Goal: Task Accomplishment & Management: Use online tool/utility

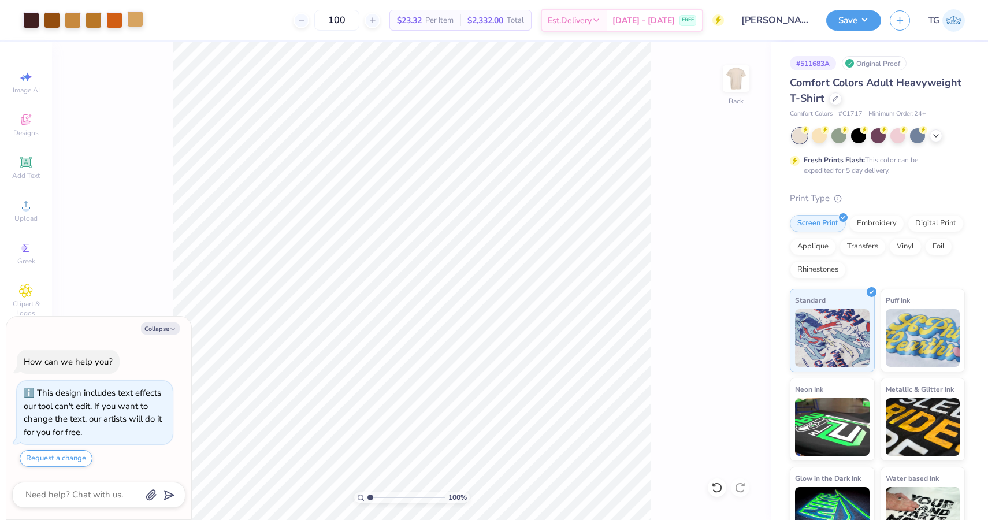
click at [143, 21] on div at bounding box center [135, 19] width 16 height 16
type textarea "x"
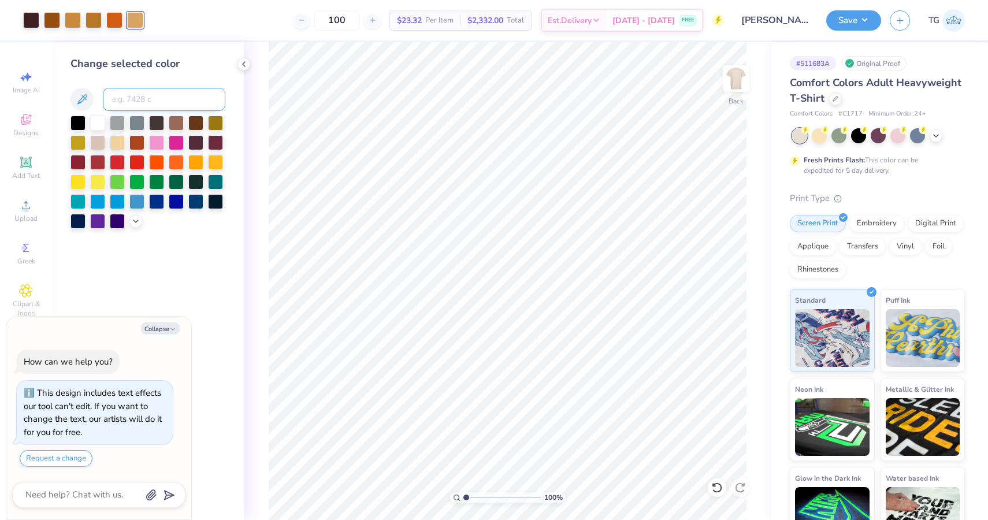
click at [140, 95] on input at bounding box center [164, 99] width 122 height 23
type input "7510"
click at [140, 19] on div at bounding box center [135, 19] width 16 height 16
click at [75, 22] on div at bounding box center [73, 19] width 16 height 16
type textarea "x"
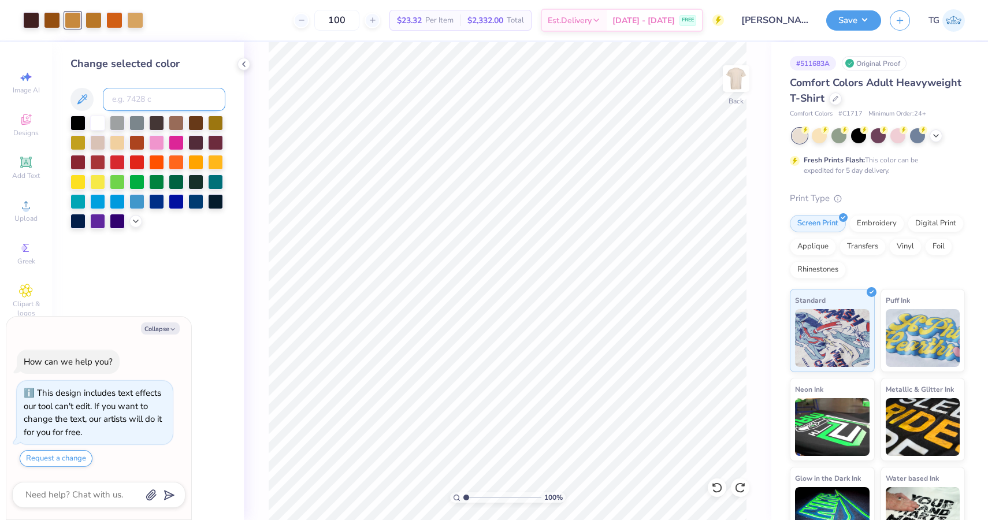
click at [150, 102] on input at bounding box center [164, 99] width 122 height 23
type input "7509"
click at [871, 27] on button "Save" at bounding box center [853, 19] width 55 height 20
type textarea "x"
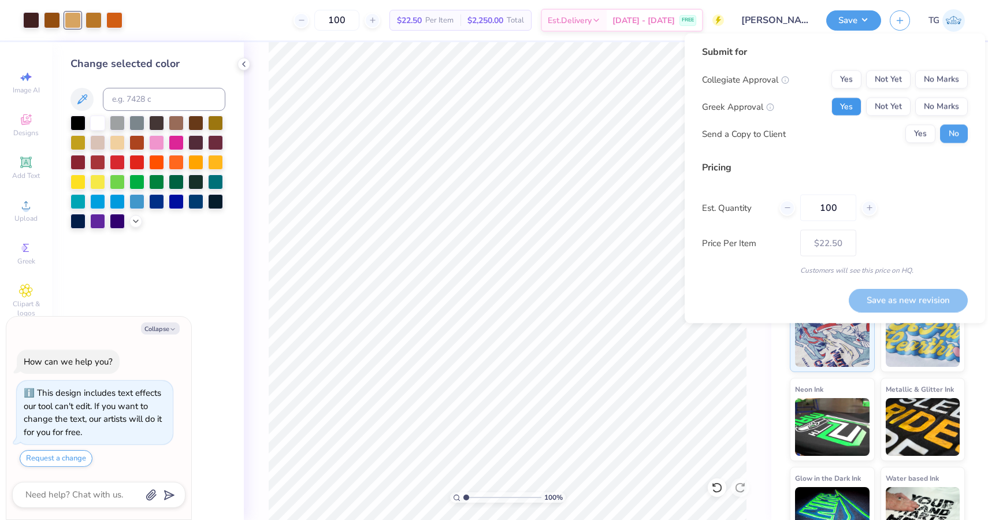
click at [849, 112] on button "Yes" at bounding box center [846, 107] width 30 height 18
click at [947, 78] on button "No Marks" at bounding box center [941, 79] width 53 height 18
click at [888, 306] on button "Save as new revision" at bounding box center [907, 300] width 119 height 24
type input "$22.50"
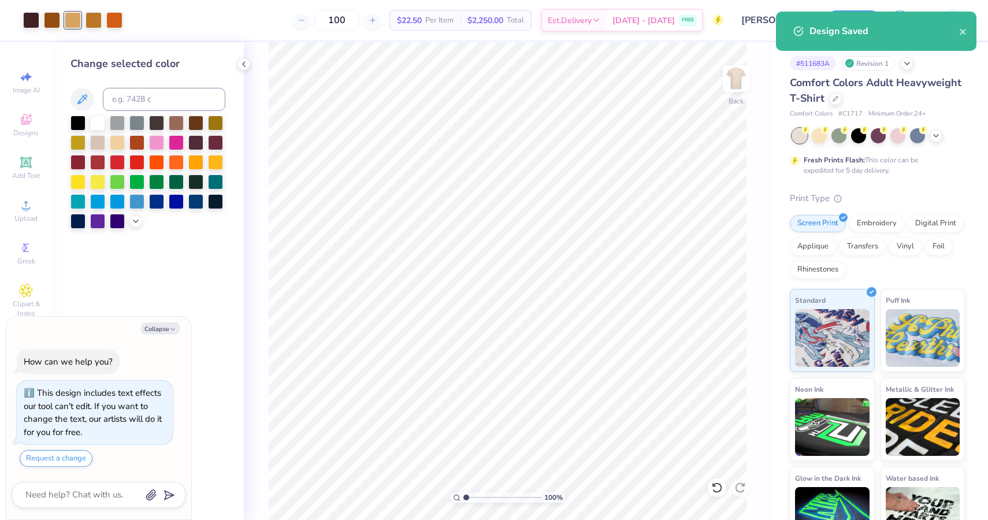
click at [850, 114] on span "# C1717" at bounding box center [850, 114] width 24 height 10
copy span "C1717"
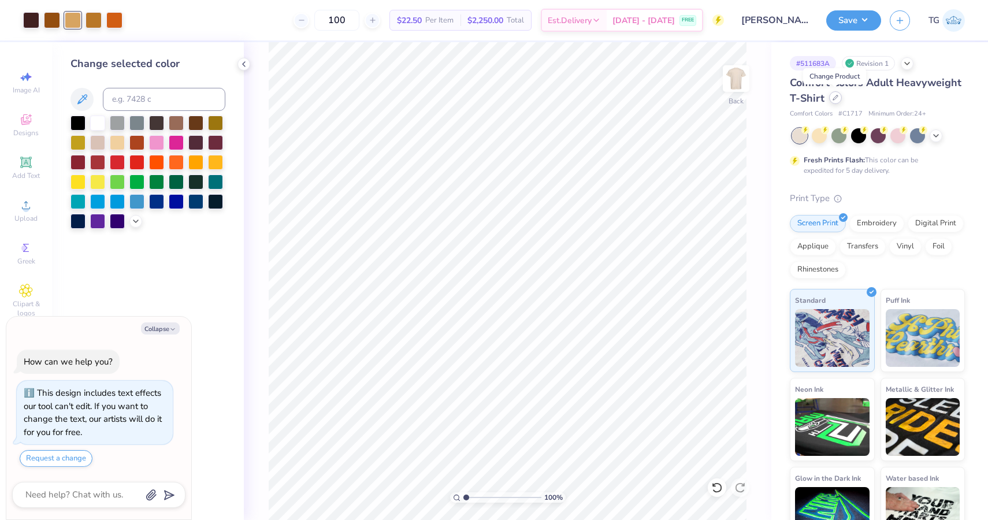
click at [832, 101] on div at bounding box center [835, 97] width 13 height 13
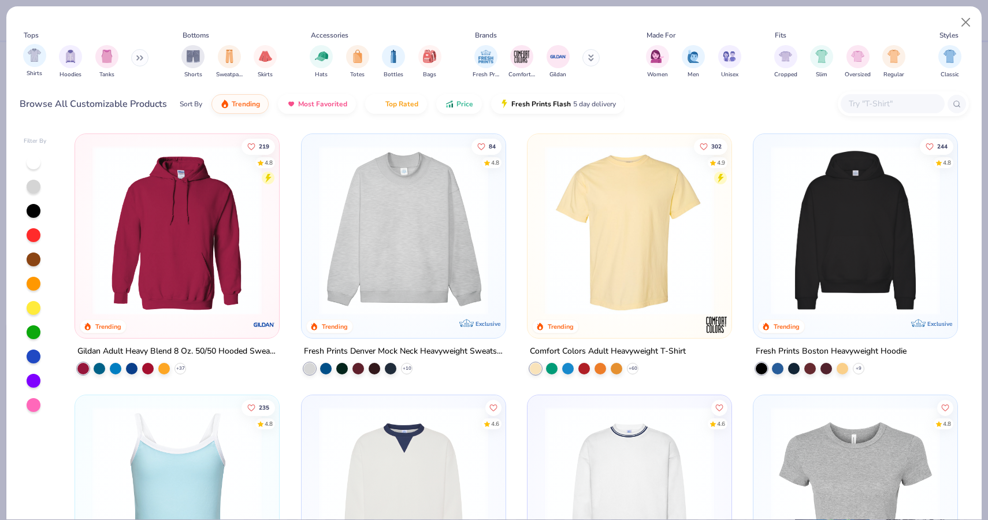
click at [36, 68] on div "Shirts" at bounding box center [34, 61] width 23 height 34
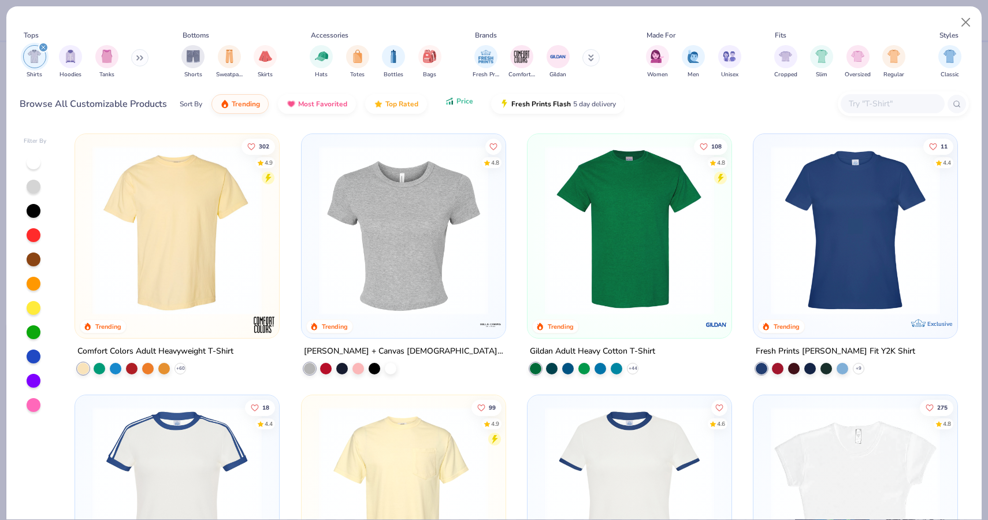
click at [456, 106] on button "Price" at bounding box center [459, 101] width 46 height 20
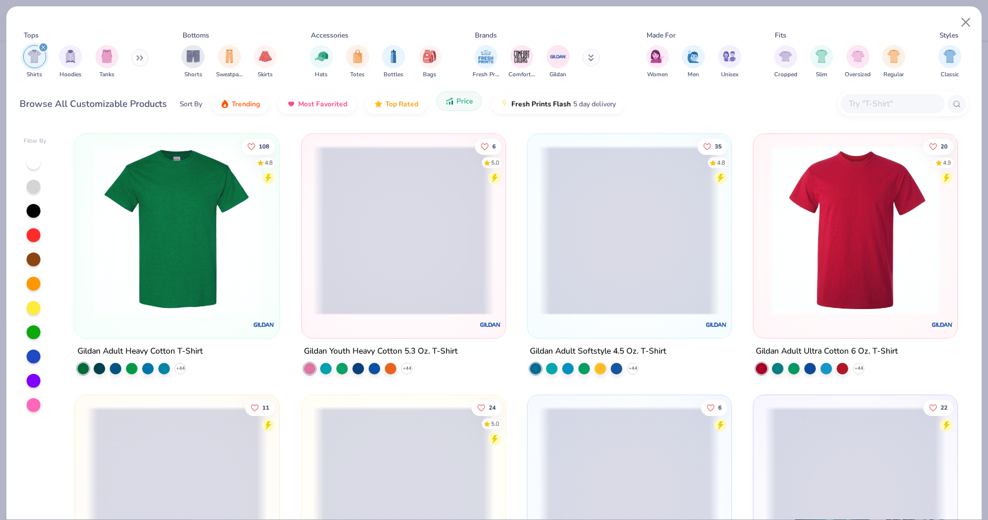
click at [456, 106] on button "Price" at bounding box center [459, 101] width 46 height 20
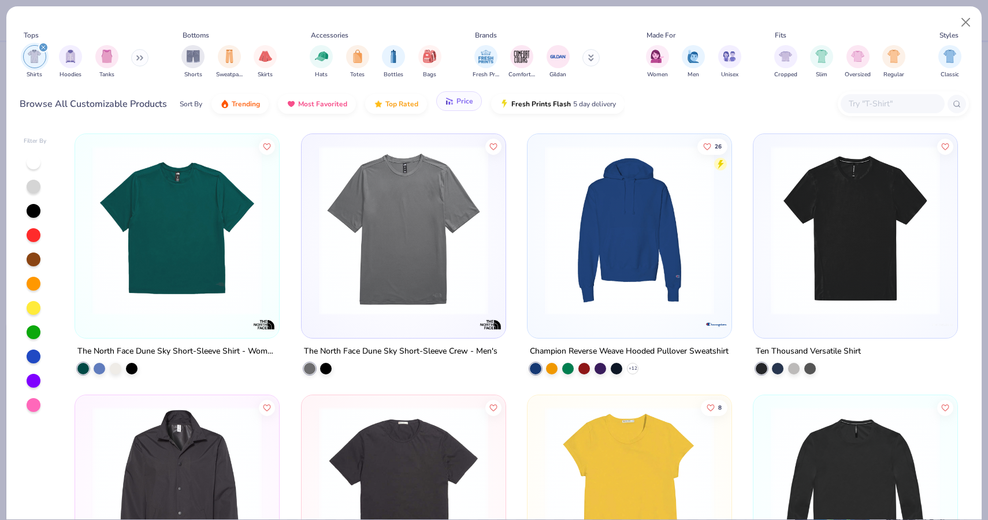
click at [457, 102] on span "Price" at bounding box center [464, 100] width 17 height 9
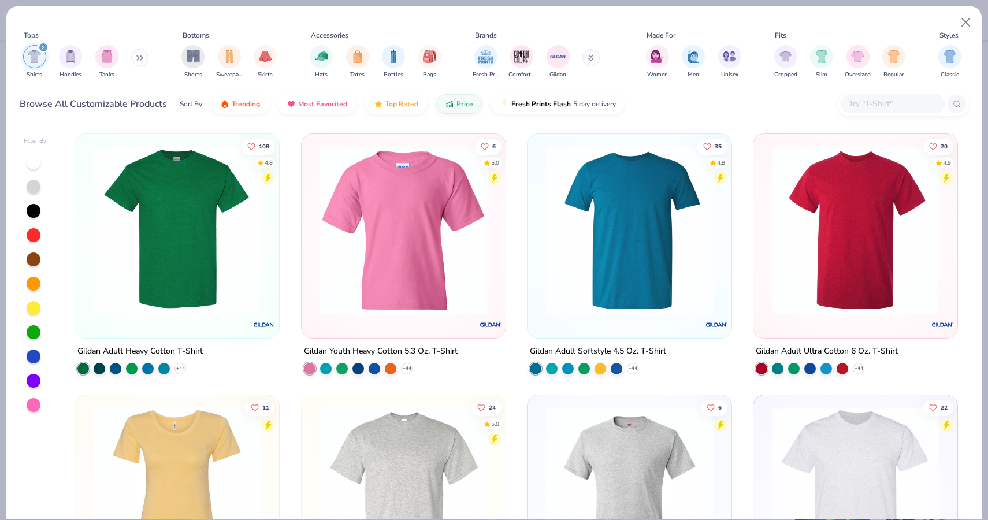
click at [187, 267] on img at bounding box center [177, 230] width 181 height 169
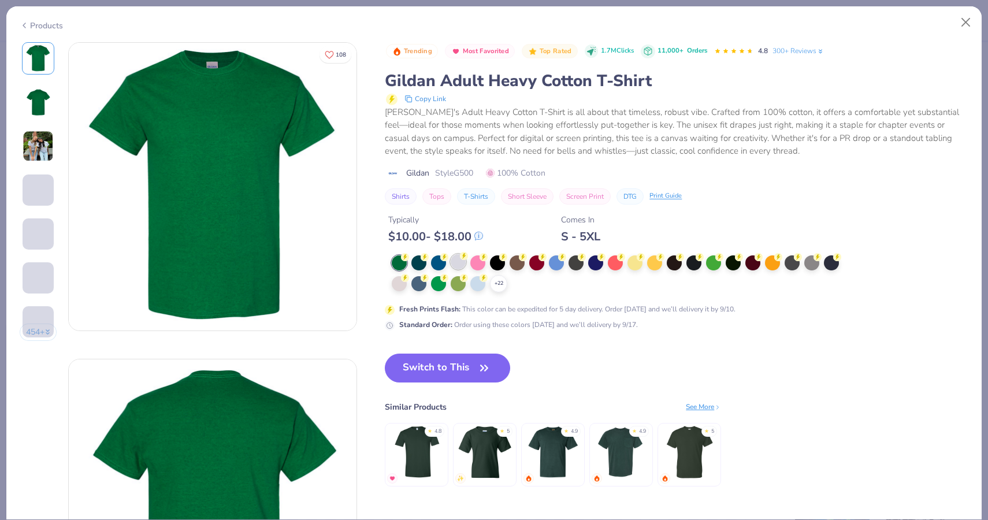
click at [460, 266] on div at bounding box center [457, 261] width 15 height 15
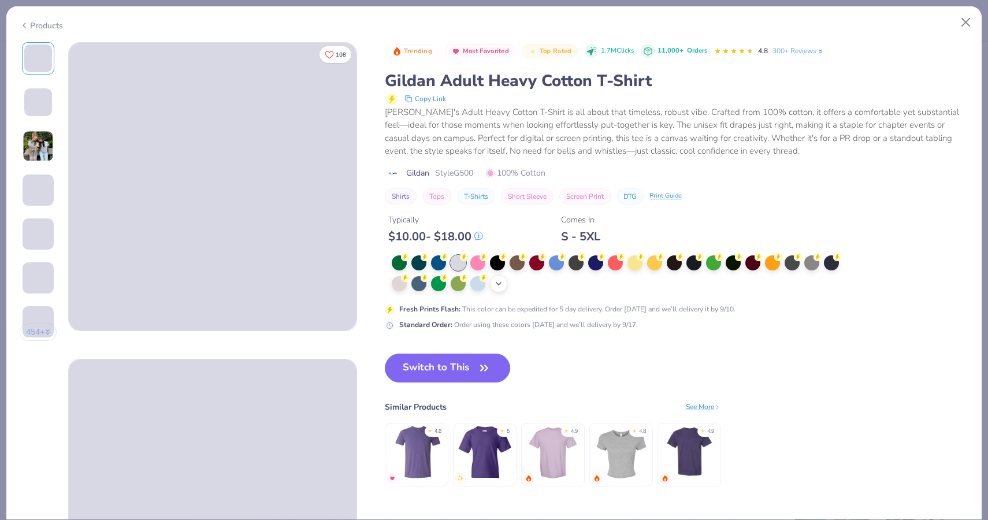
click at [499, 286] on icon at bounding box center [498, 283] width 9 height 9
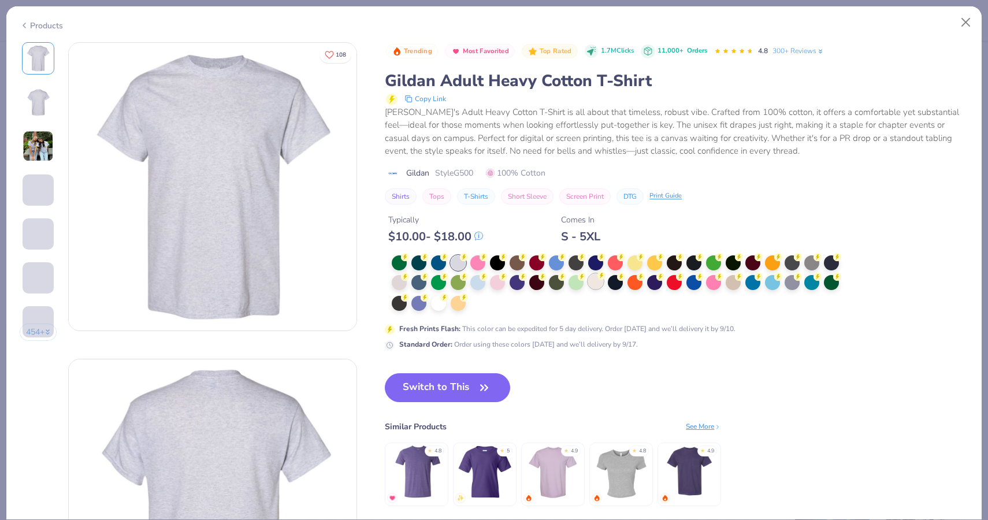
click at [594, 286] on div at bounding box center [595, 281] width 15 height 15
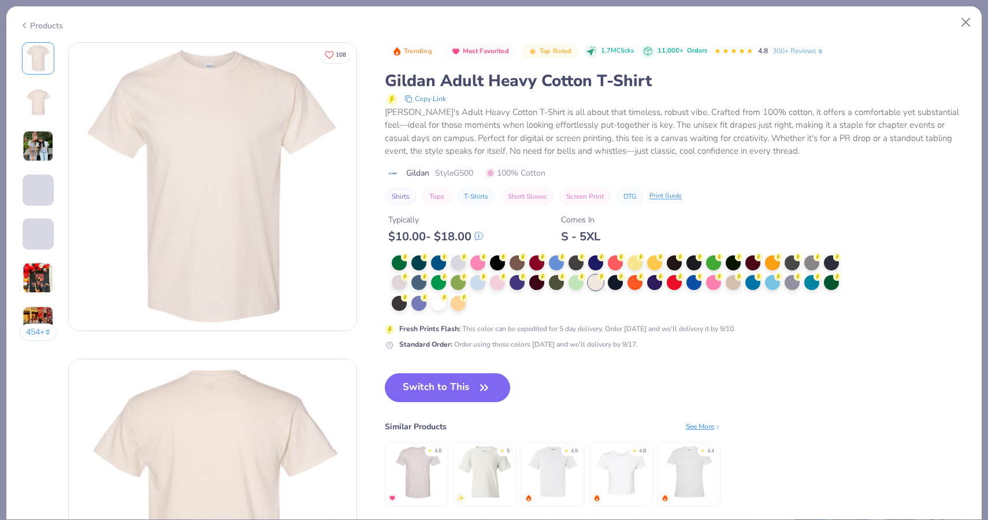
click at [465, 167] on span "Style G500" at bounding box center [454, 173] width 38 height 12
copy span "G500"
type textarea "x"
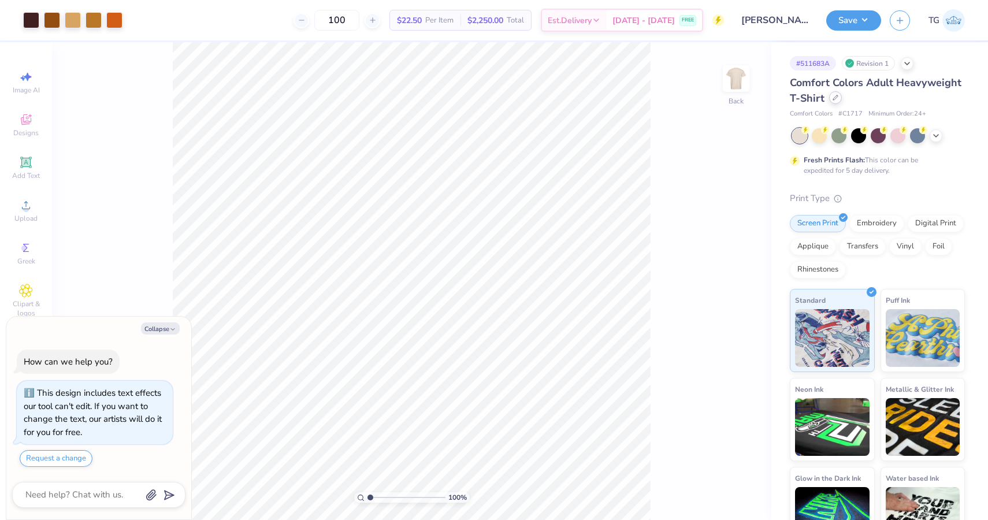
click at [836, 102] on div at bounding box center [835, 97] width 13 height 13
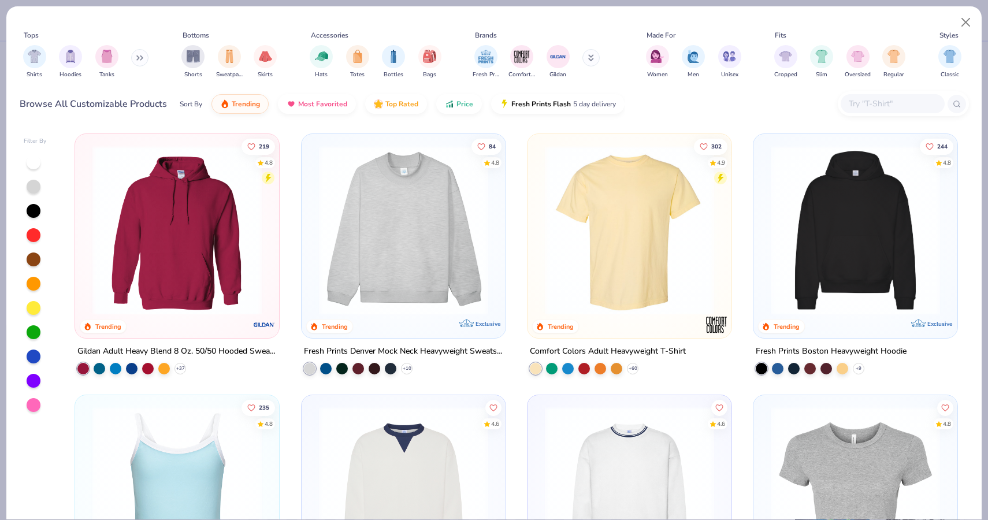
type textarea "x"
click at [884, 111] on div at bounding box center [892, 103] width 104 height 19
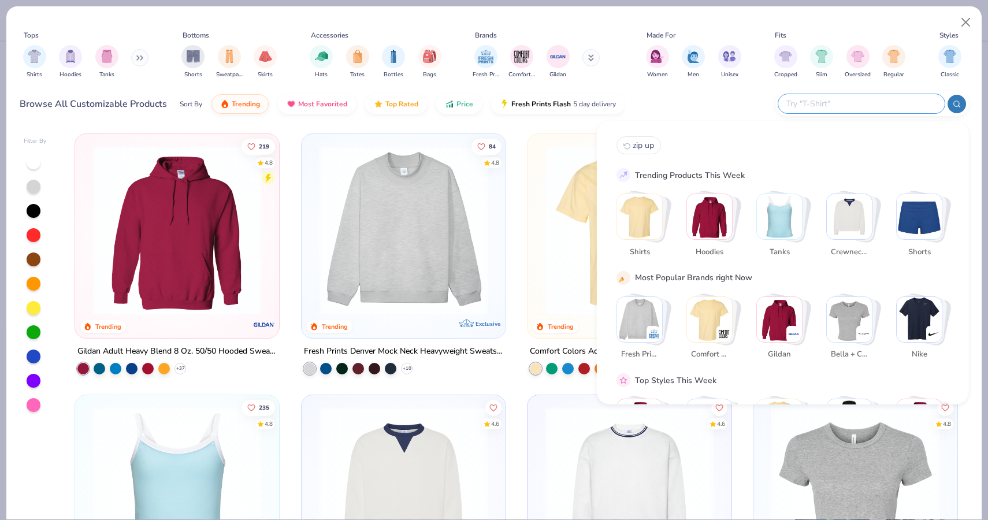
paste input "G500"
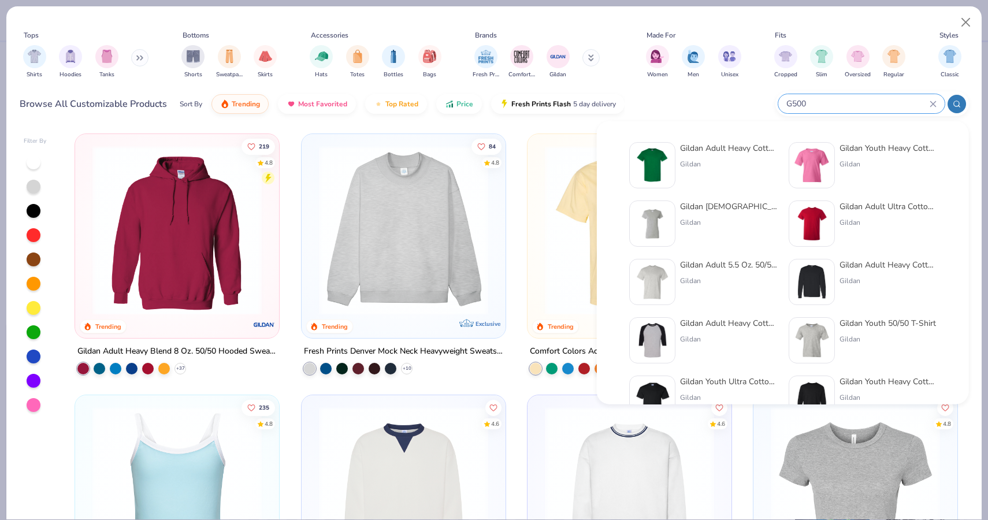
type input "G500"
click at [735, 154] on div "Gildan Adult Heavy Cotton T-Shirt Gildan" at bounding box center [728, 165] width 97 height 46
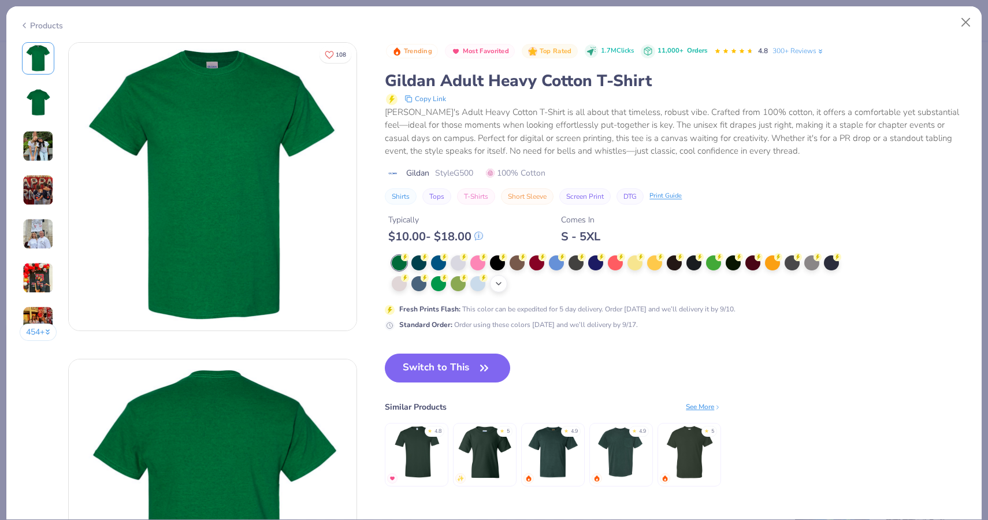
click at [503, 288] on icon at bounding box center [498, 283] width 9 height 9
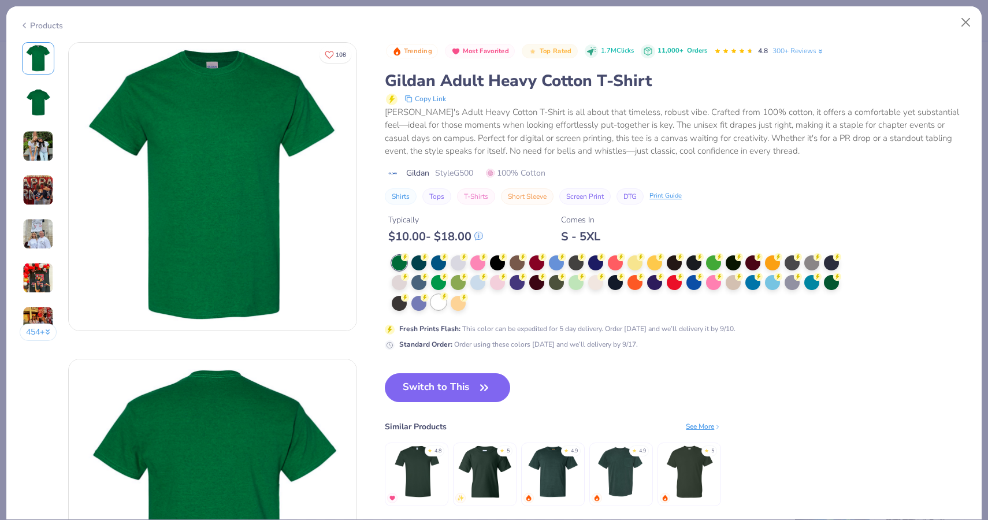
click at [441, 306] on div at bounding box center [438, 302] width 15 height 15
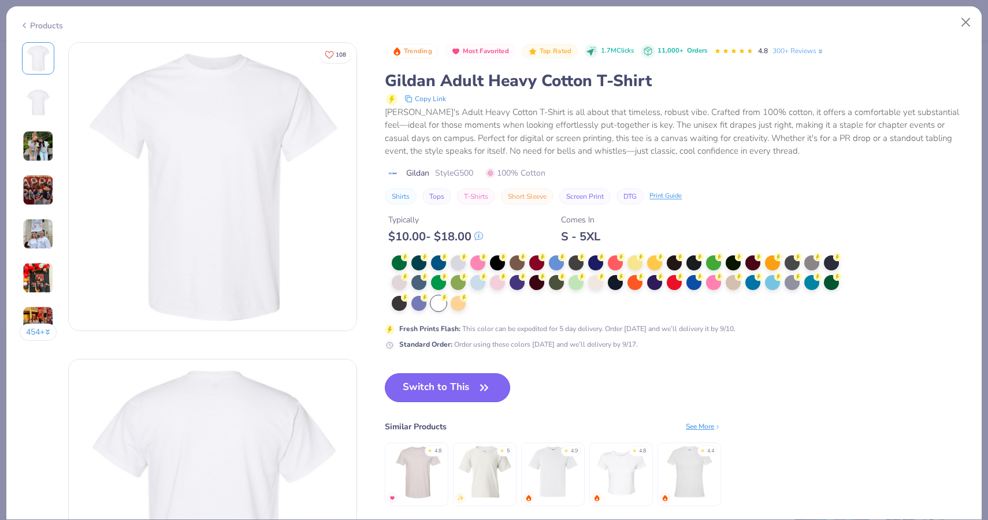
drag, startPoint x: 486, startPoint y: 394, endPoint x: 467, endPoint y: 394, distance: 19.1
click at [486, 394] on icon "button" at bounding box center [484, 387] width 16 height 16
click at [467, 393] on button "Switch to This" at bounding box center [447, 387] width 125 height 29
click at [474, 388] on button "Switch to This" at bounding box center [447, 387] width 125 height 29
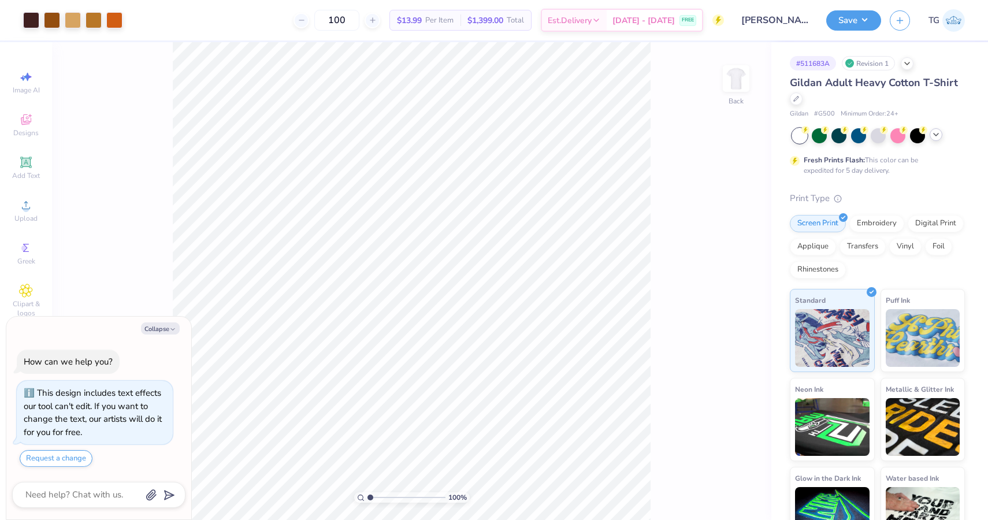
click at [940, 134] on icon at bounding box center [935, 134] width 9 height 9
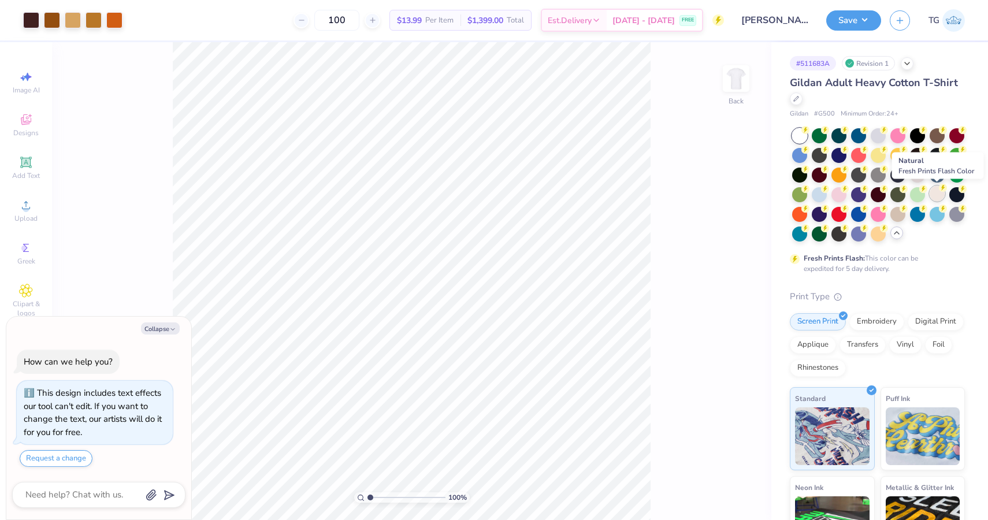
click at [934, 195] on div at bounding box center [936, 193] width 15 height 15
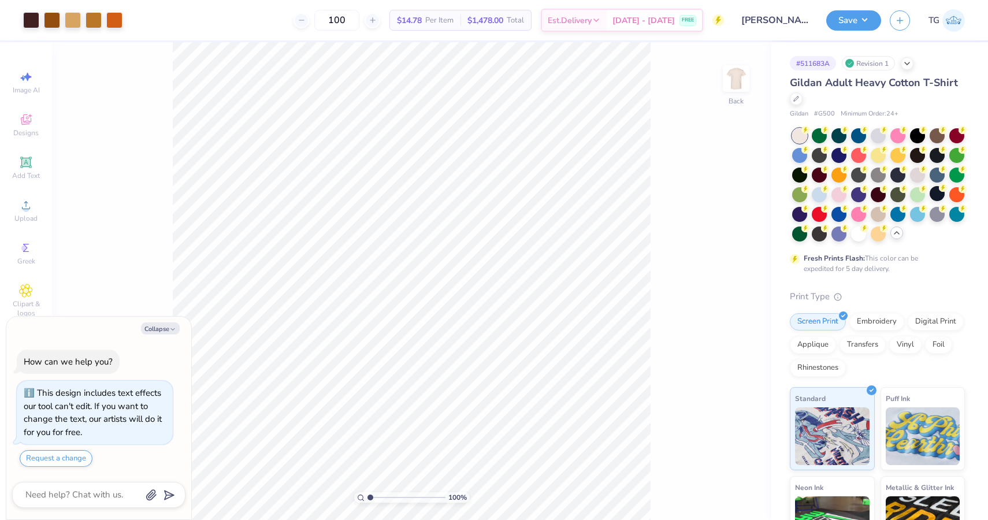
type textarea "x"
